Goal: Find specific page/section: Find specific page/section

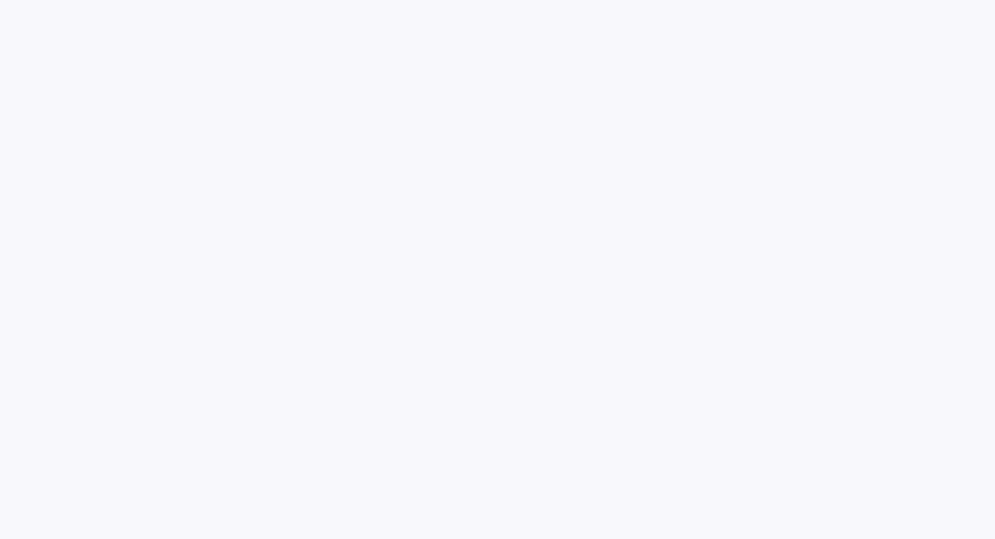
click at [259, 0] on html at bounding box center [497, 0] width 995 height 0
click at [354, 0] on html at bounding box center [497, 0] width 995 height 0
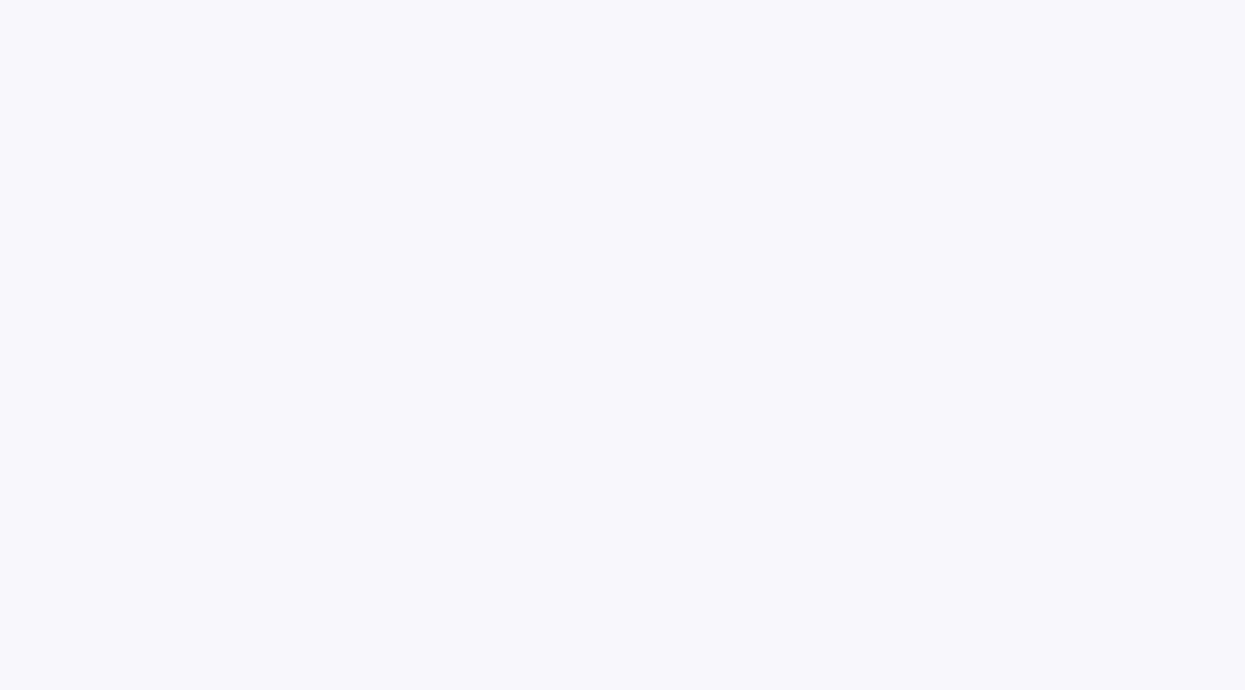
click at [376, 0] on html at bounding box center [622, 0] width 1245 height 0
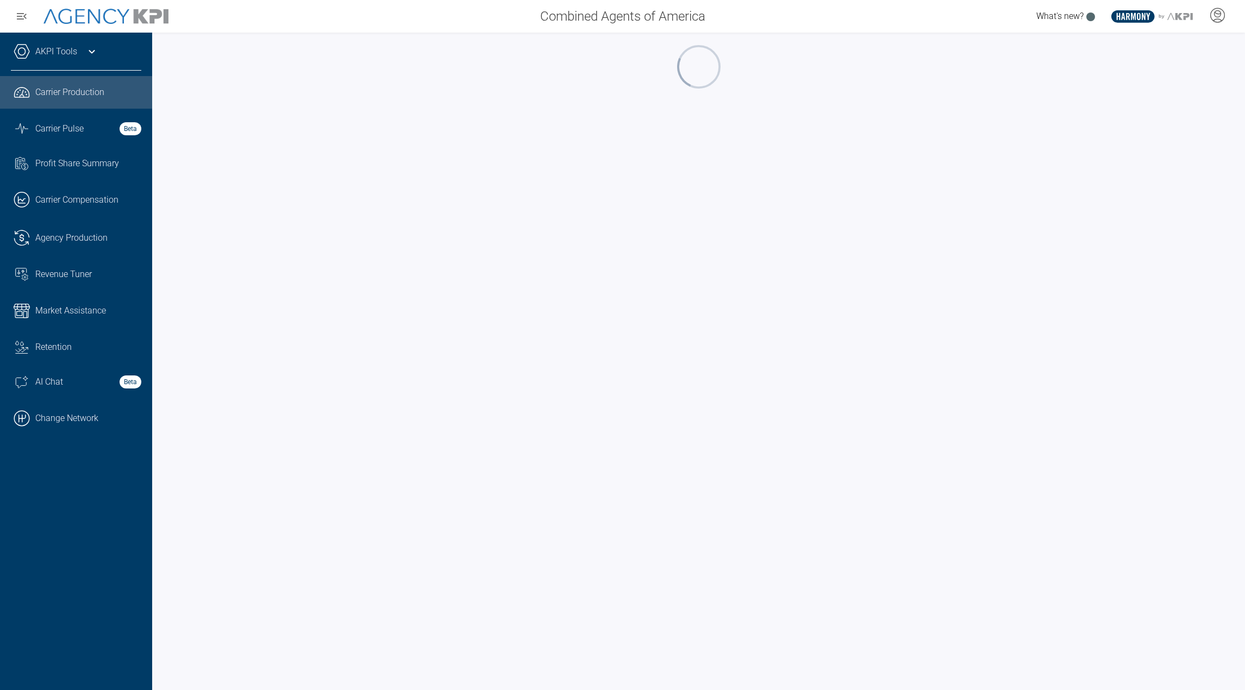
drag, startPoint x: 941, startPoint y: 15, endPoint x: 858, endPoint y: 83, distance: 107.4
click at [858, 83] on div at bounding box center [698, 66] width 1071 height 47
click at [466, 34] on div at bounding box center [698, 362] width 1093 height 658
click at [91, 240] on span "Agency Production" at bounding box center [71, 238] width 72 height 13
